Goal: Task Accomplishment & Management: Manage account settings

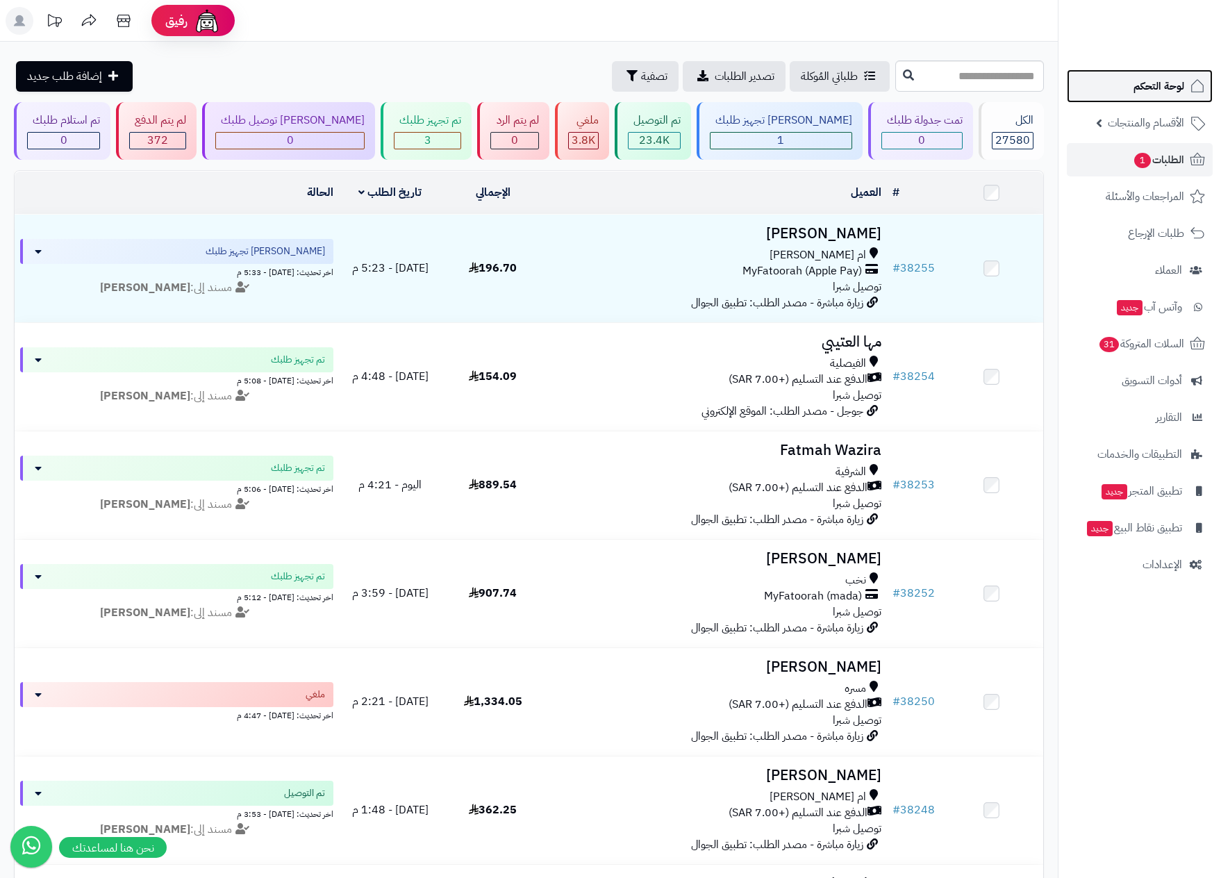
click at [1164, 78] on span "لوحة التحكم" at bounding box center [1159, 85] width 51 height 19
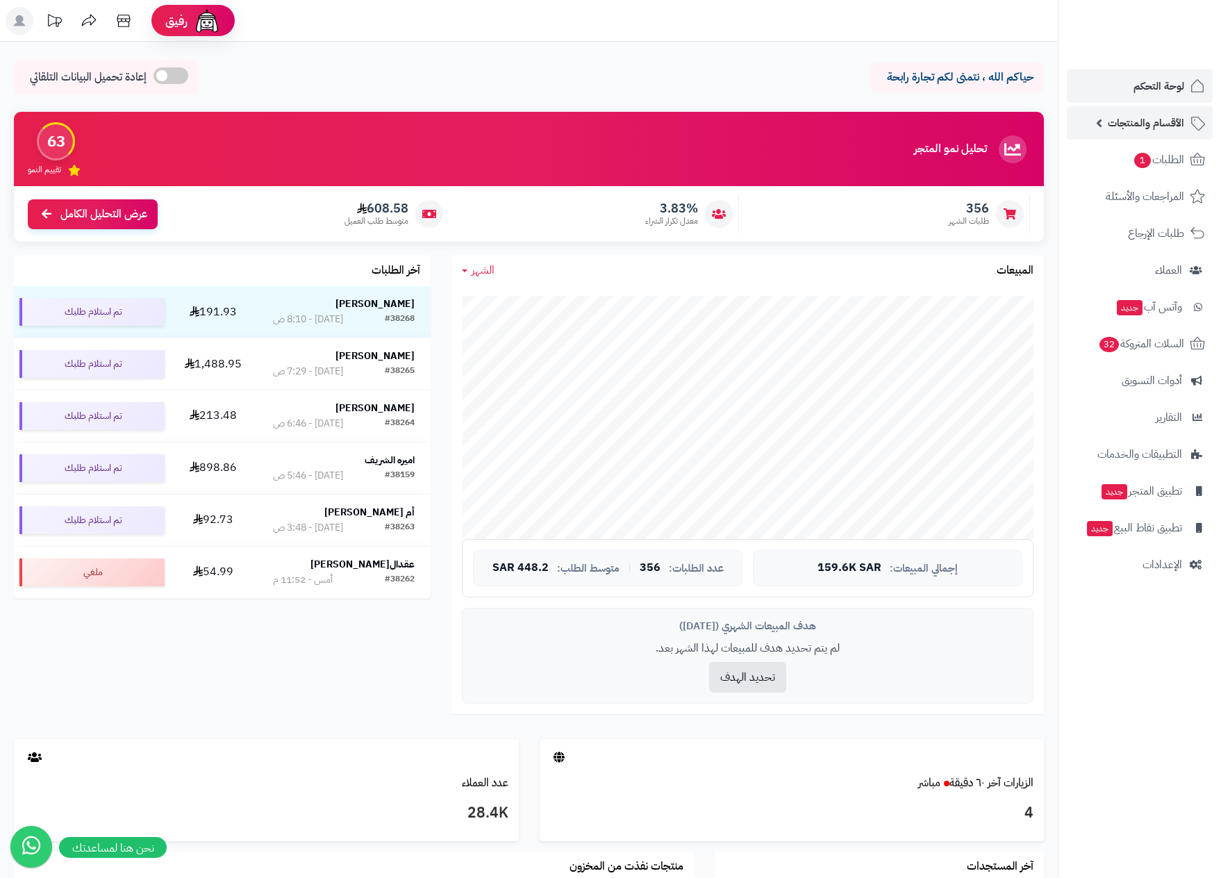
click at [1151, 125] on span "الأقسام والمنتجات" at bounding box center [1146, 122] width 76 height 19
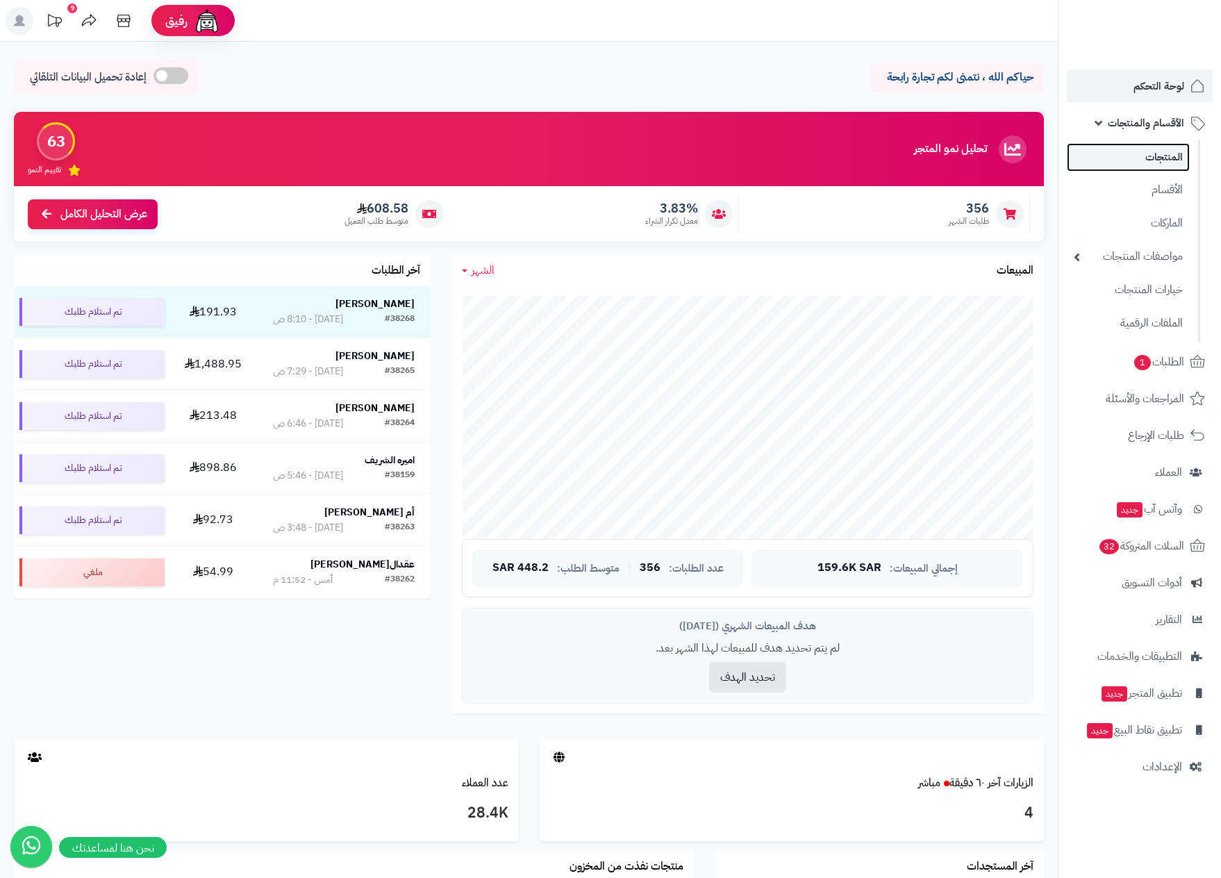
click at [1149, 152] on link "المنتجات" at bounding box center [1128, 157] width 123 height 28
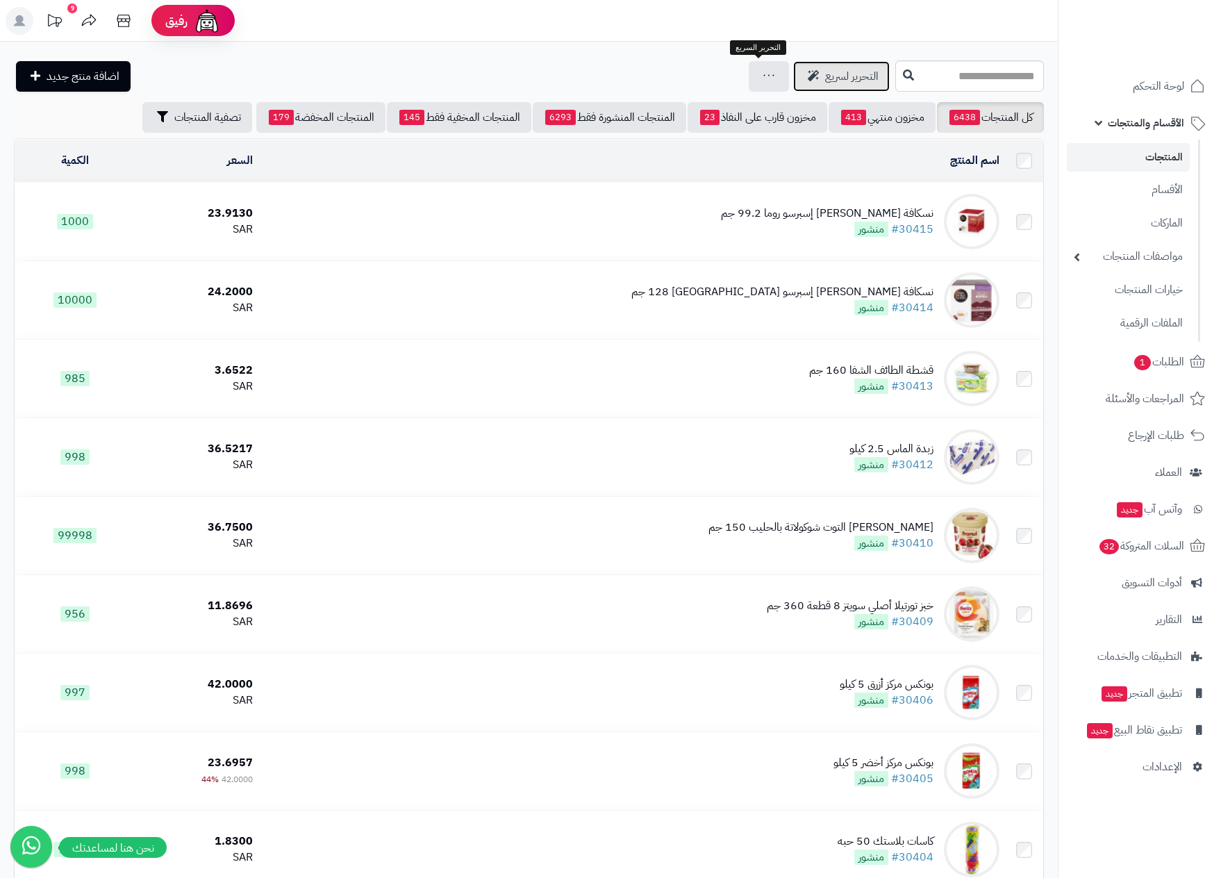
click at [825, 76] on span "التحرير لسريع" at bounding box center [851, 76] width 53 height 17
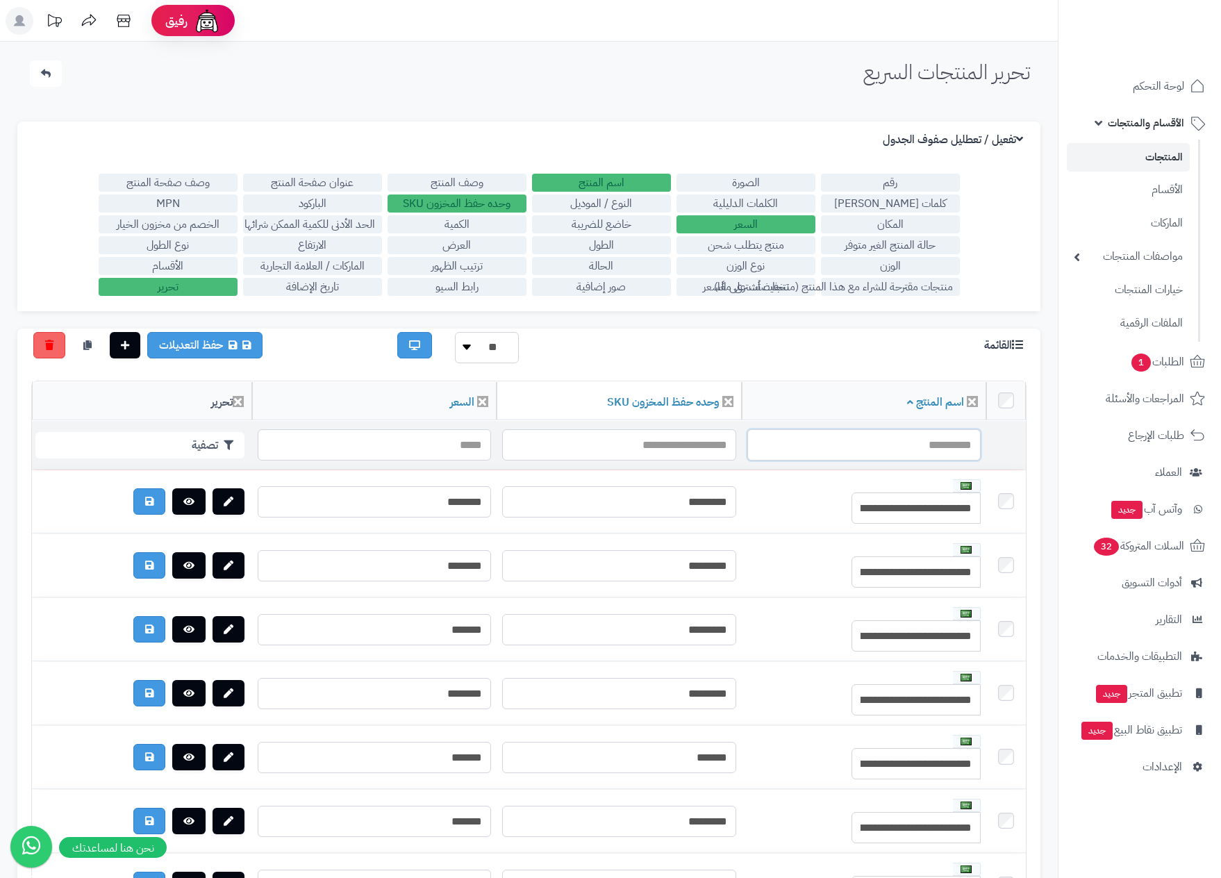
click at [915, 442] on input "text" at bounding box center [863, 444] width 233 height 31
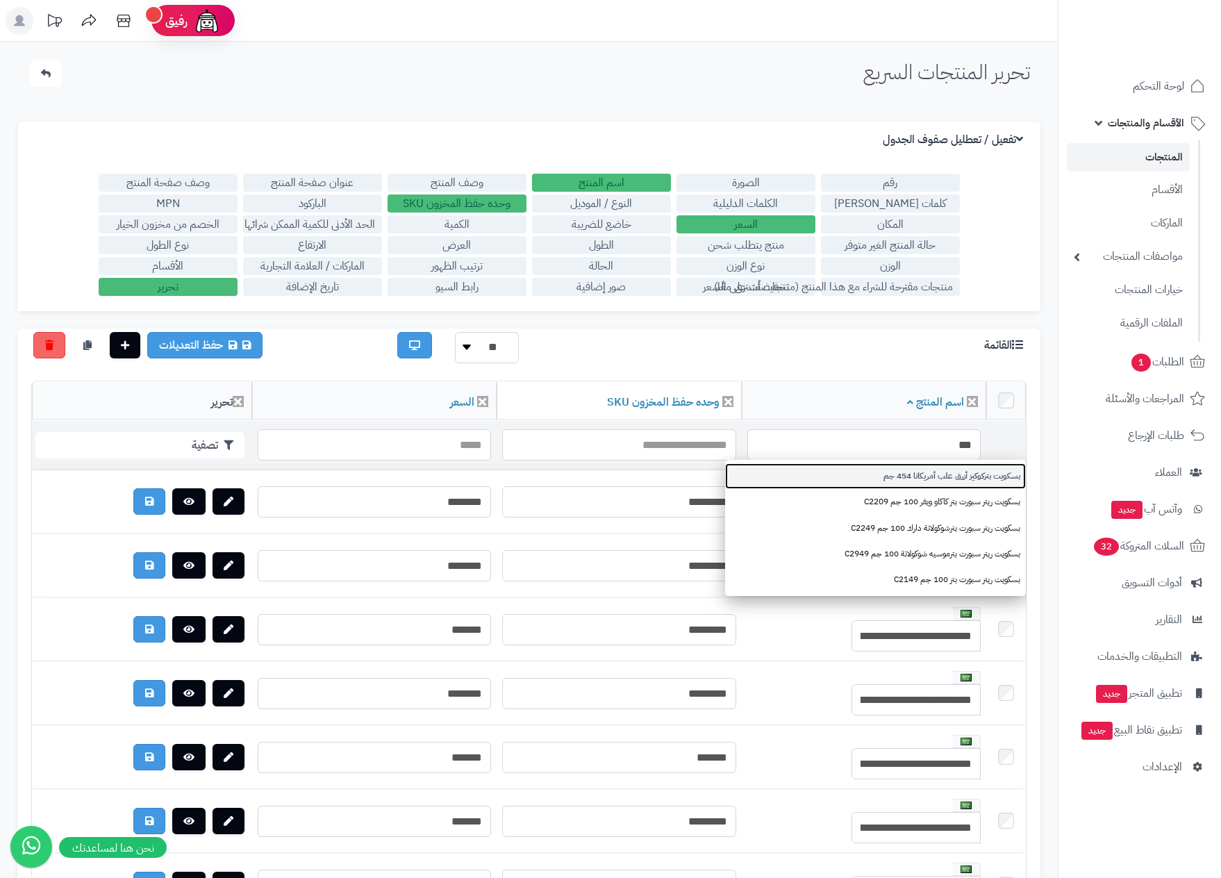
click at [919, 484] on link "بسكويت بتركوكيز أزرق علب أمريكانا 454 جم" at bounding box center [875, 476] width 301 height 26
type input "**********"
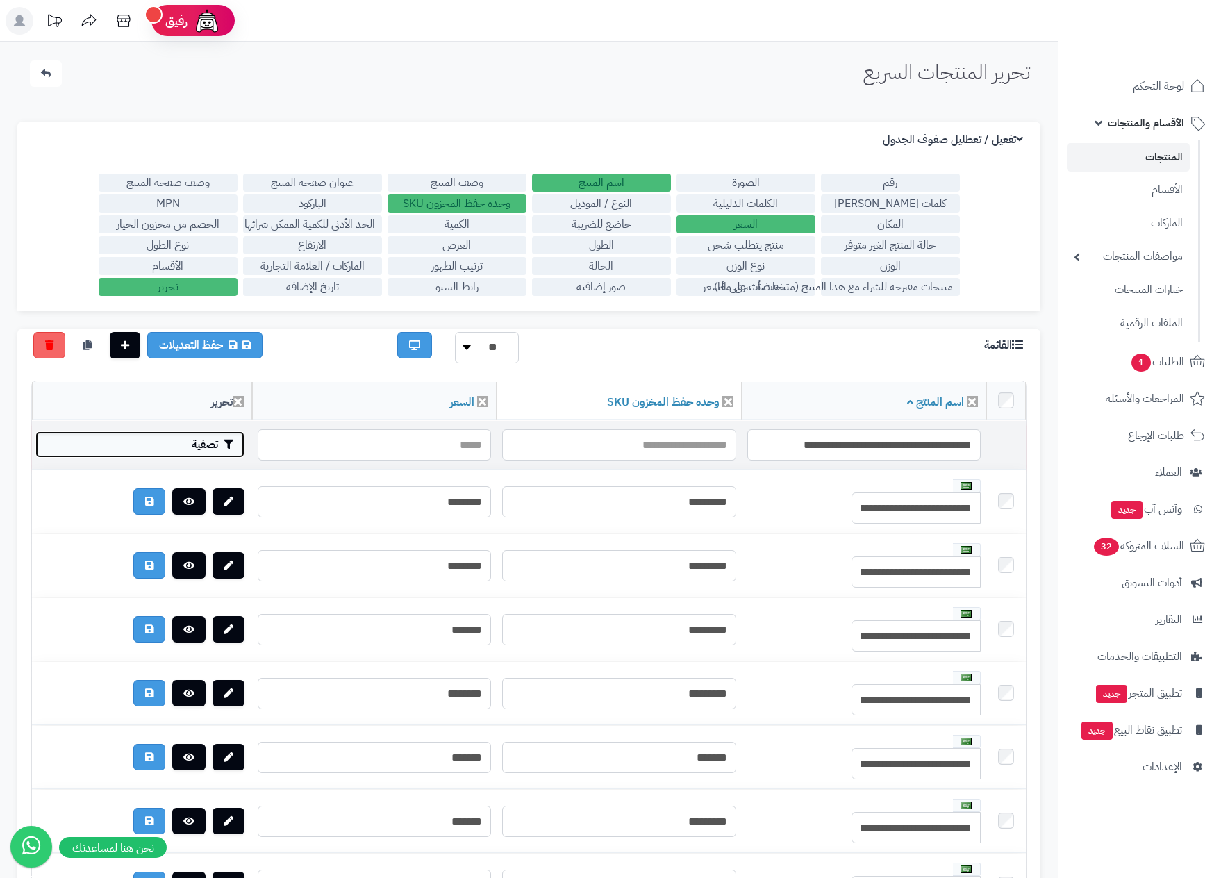
click at [132, 440] on button "تصفية" at bounding box center [139, 444] width 209 height 26
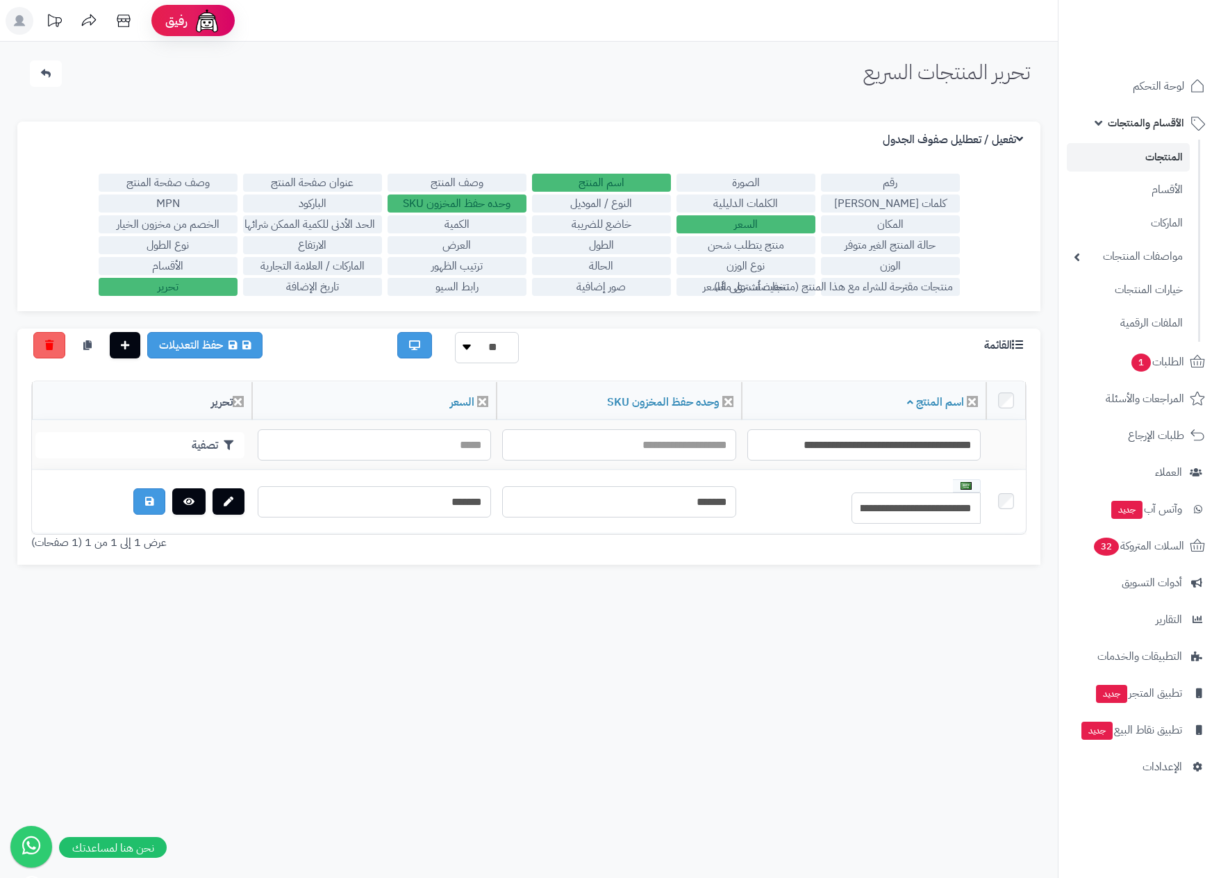
click at [821, 284] on label "منتجات مقترحة للشراء مع هذا المنتج (منتجات تُشترى معًا)" at bounding box center [890, 287] width 139 height 18
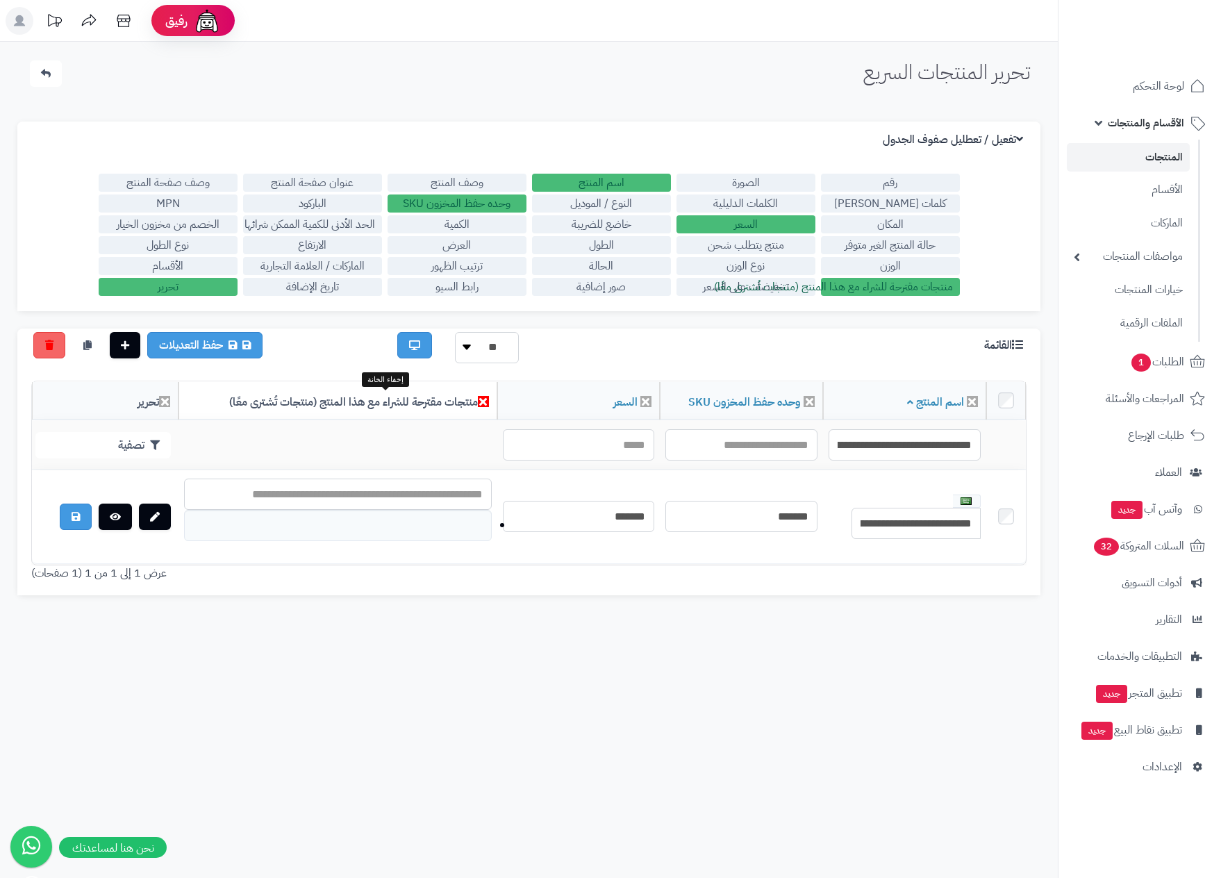
click at [478, 396] on icon at bounding box center [483, 401] width 11 height 11
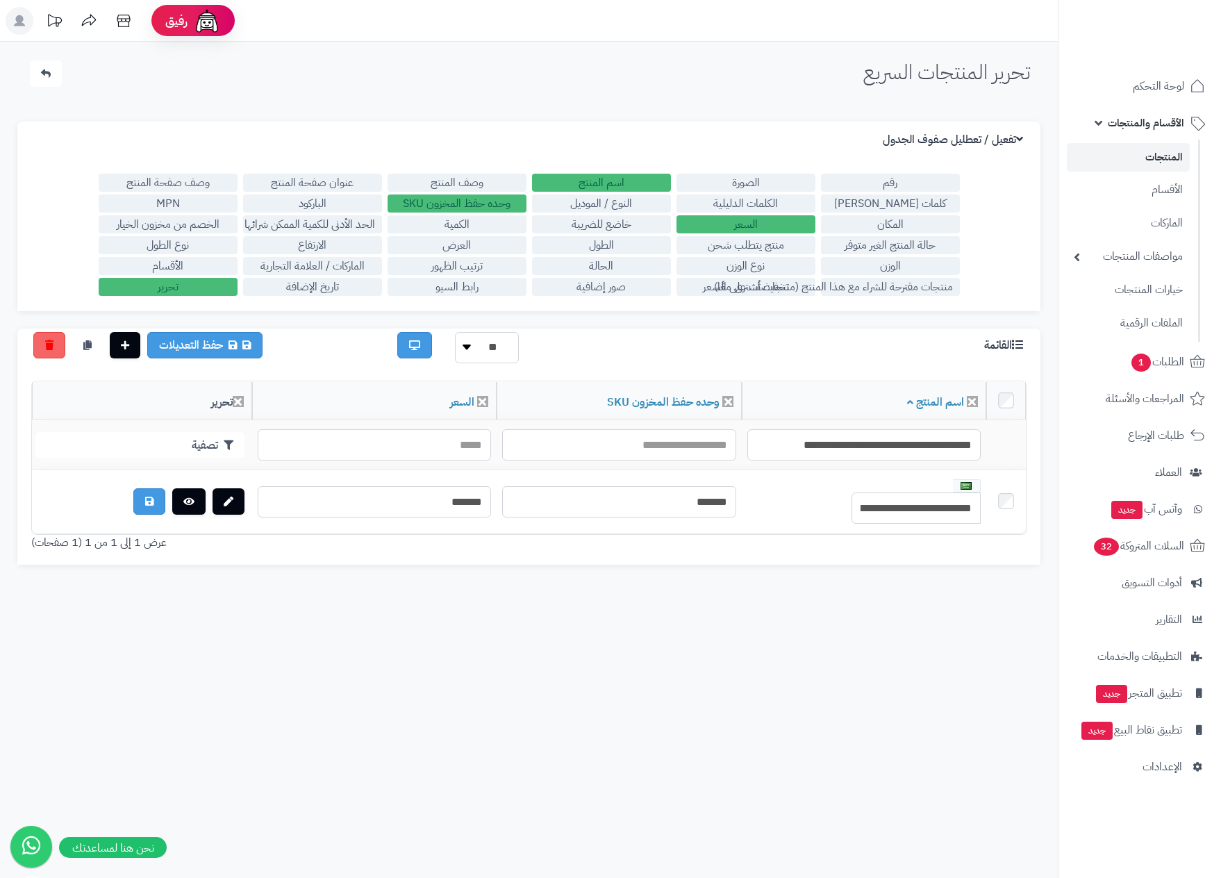
click at [698, 286] on label "تخفيضات على السعر" at bounding box center [746, 287] width 139 height 18
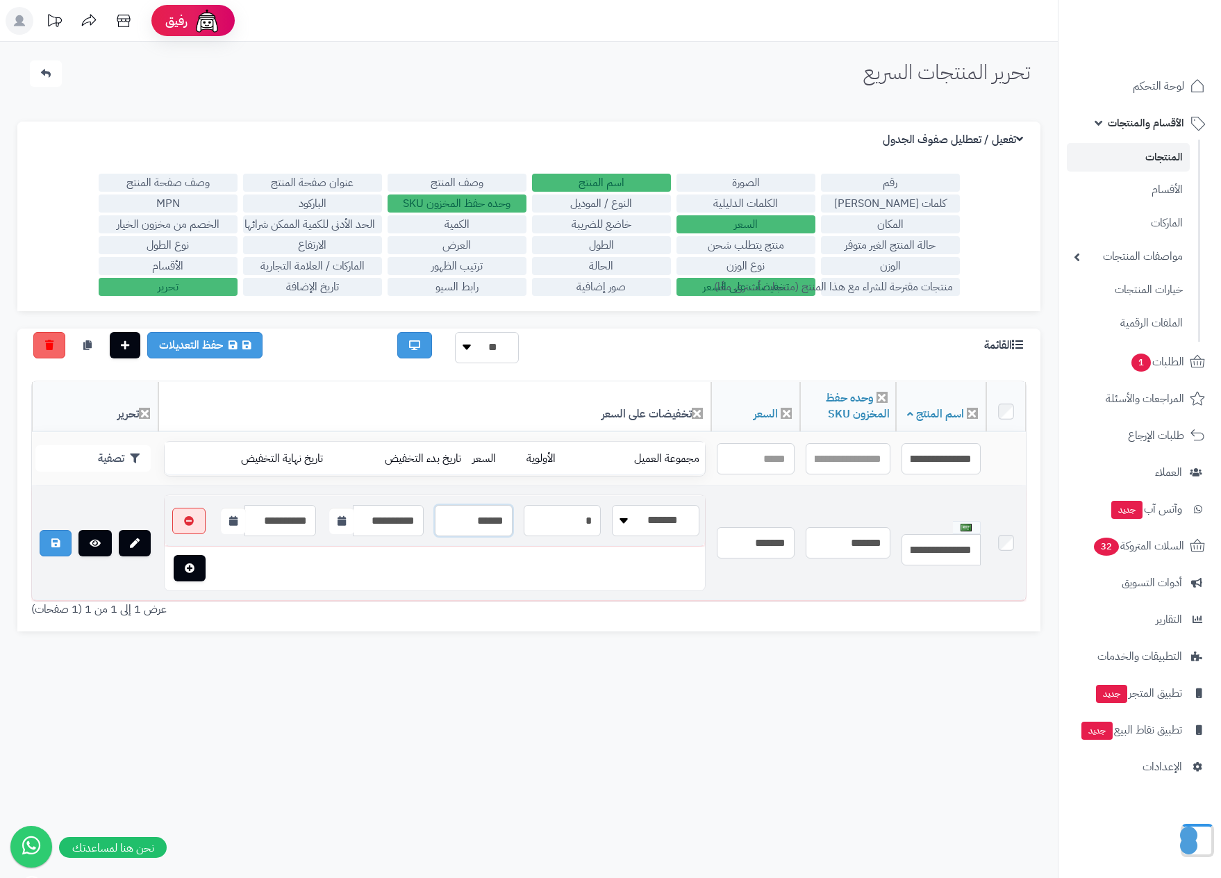
click at [476, 534] on input "******" at bounding box center [473, 520] width 77 height 31
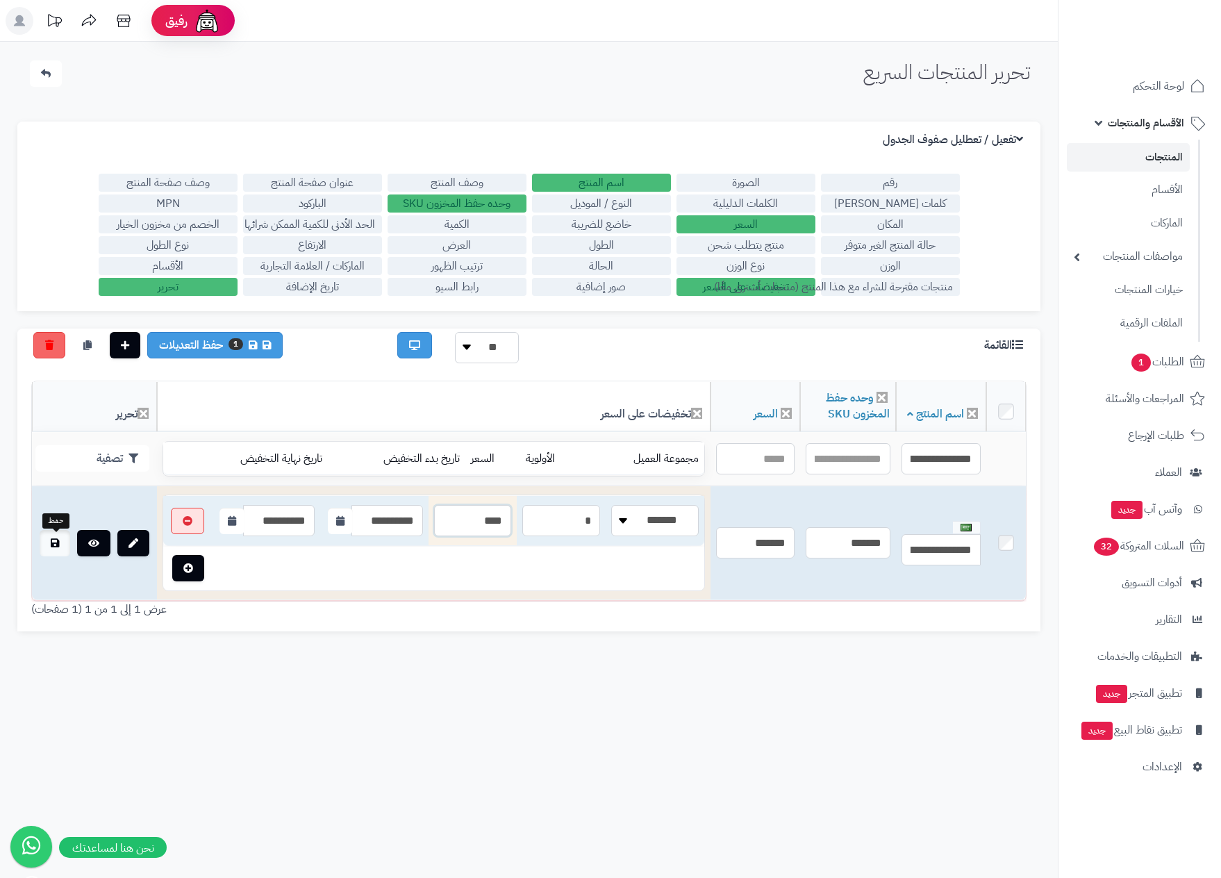
type input "****"
click at [49, 550] on link at bounding box center [55, 543] width 31 height 26
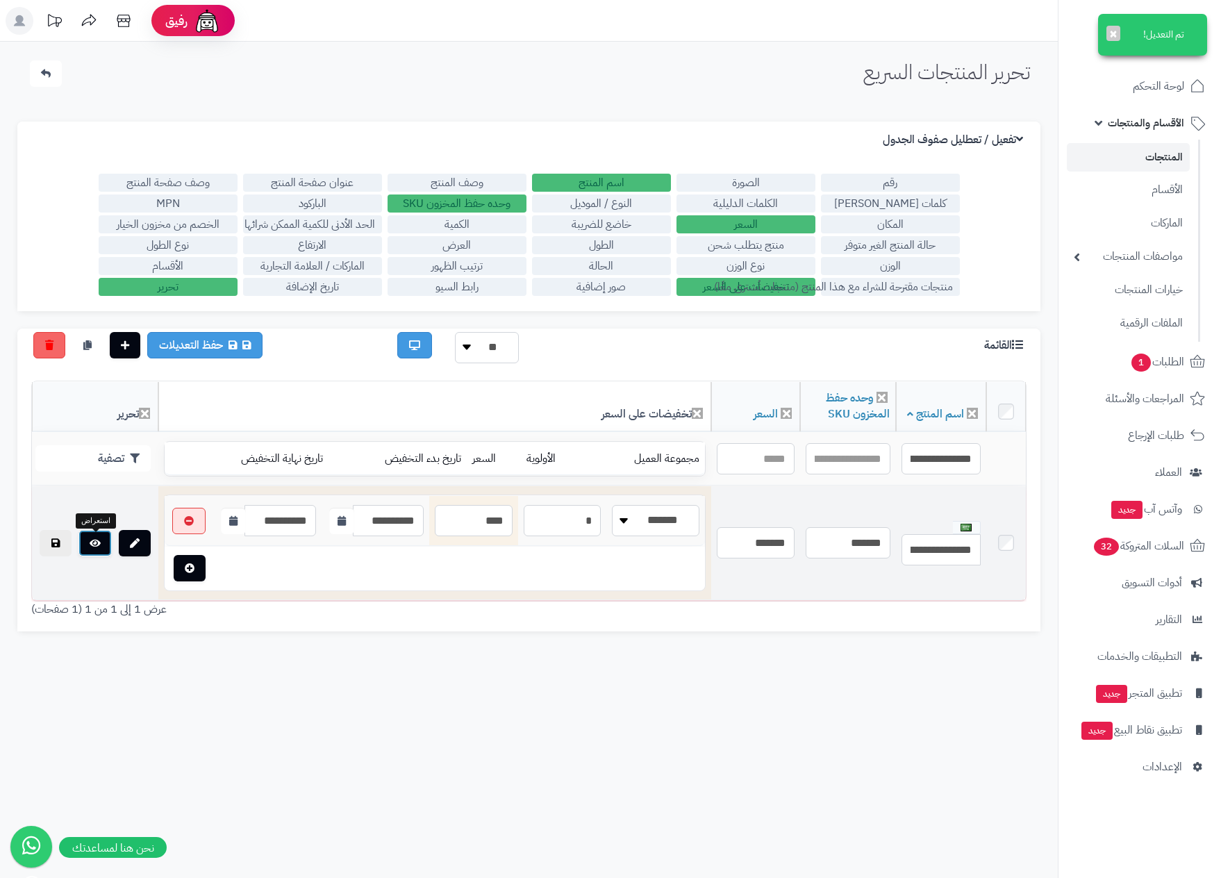
click at [94, 548] on icon at bounding box center [95, 543] width 11 height 10
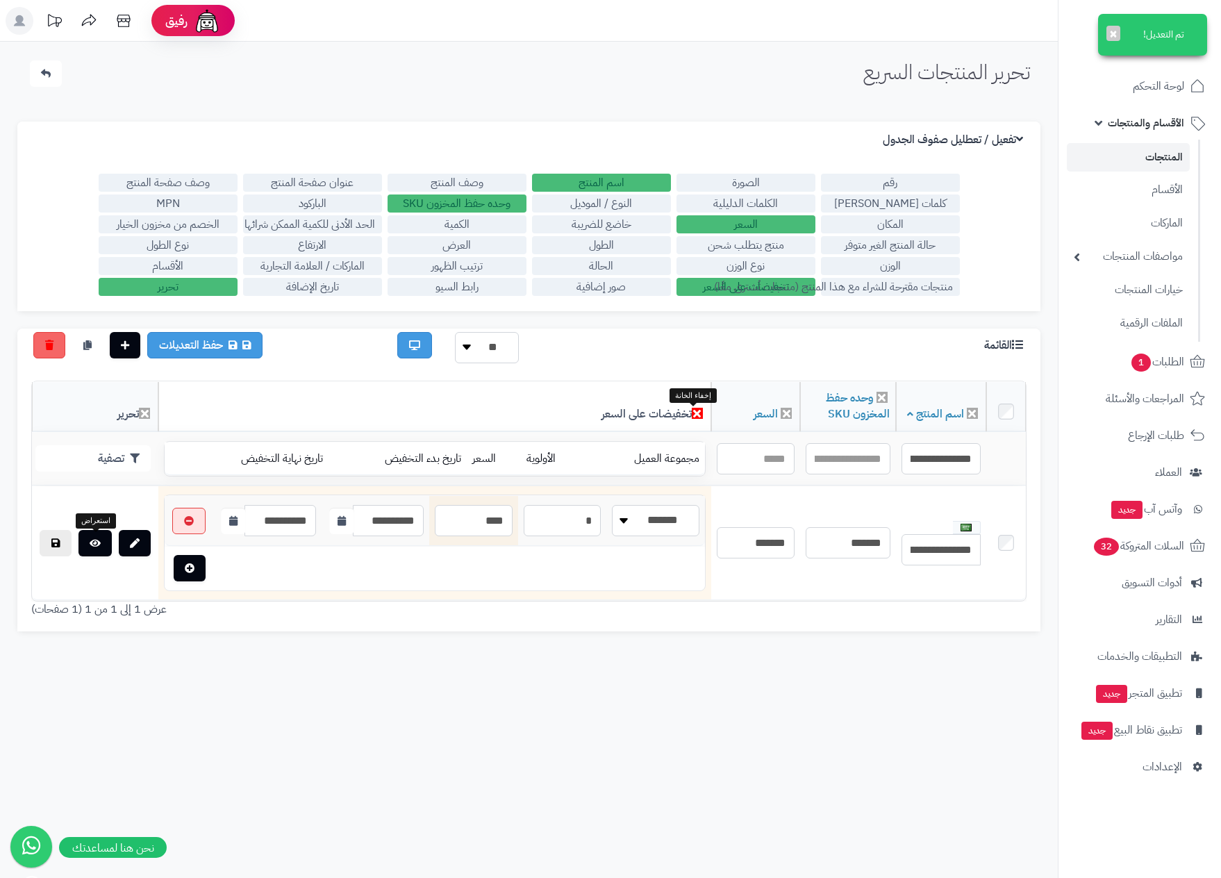
click at [693, 417] on icon at bounding box center [697, 413] width 11 height 11
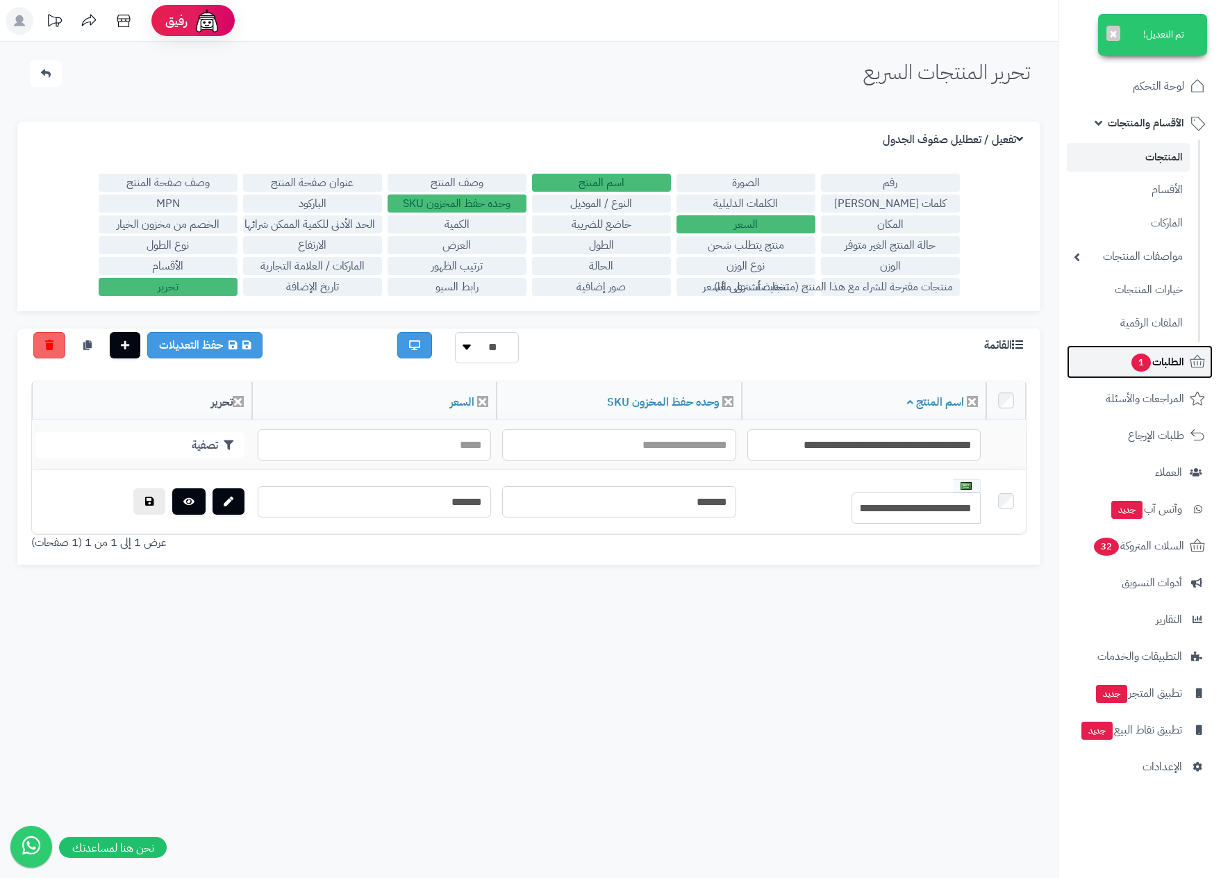
click at [1145, 352] on span "الطلبات 1" at bounding box center [1157, 361] width 54 height 19
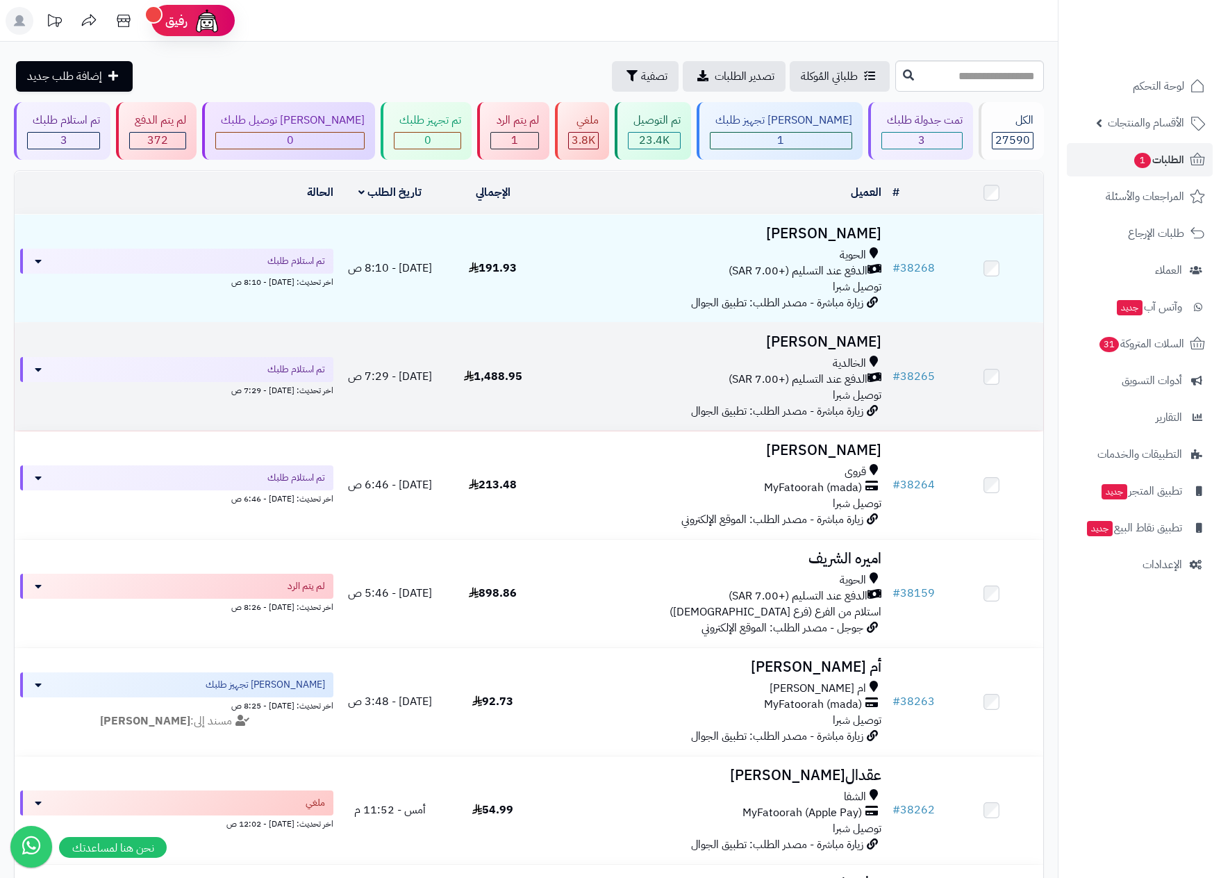
click at [738, 370] on div "الخالدية" at bounding box center [715, 364] width 331 height 16
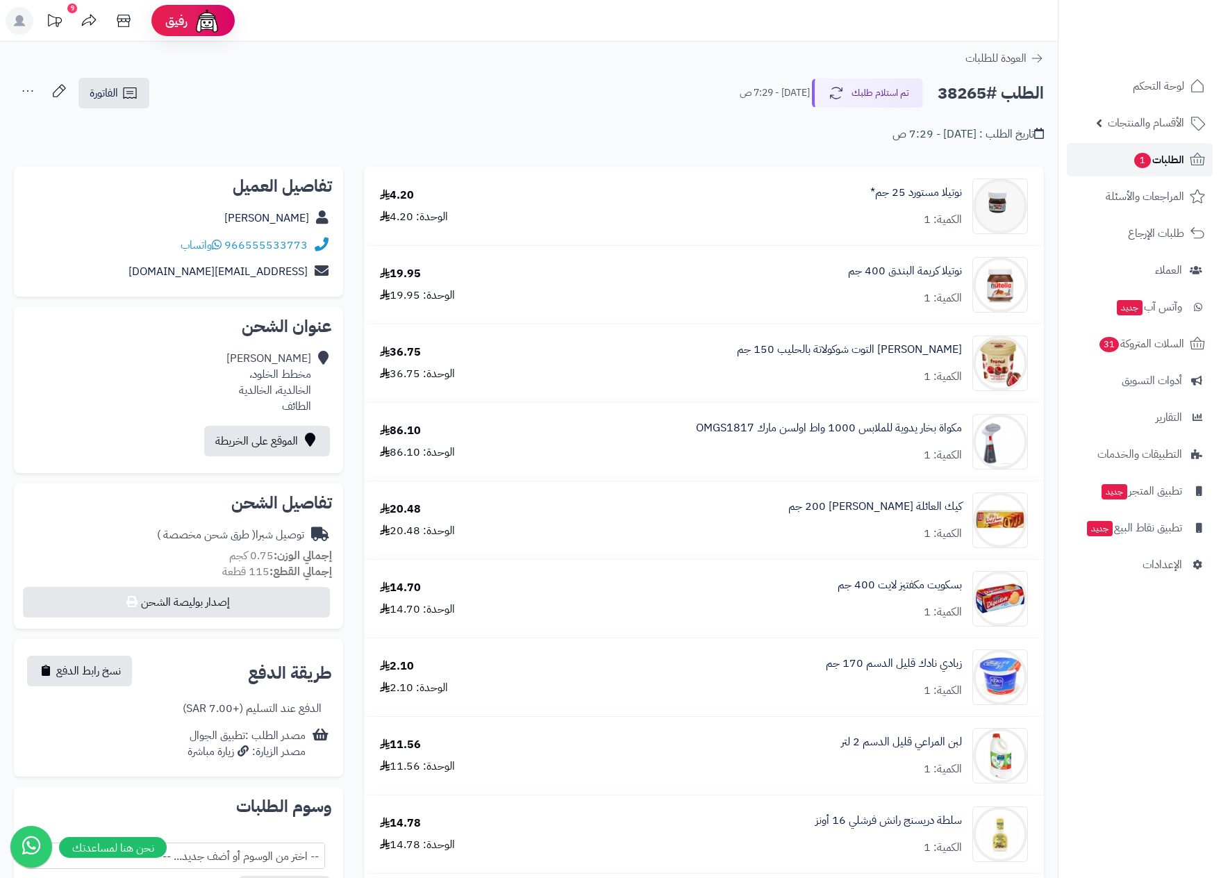
click at [1177, 157] on span "الطلبات 1" at bounding box center [1158, 159] width 51 height 19
